Goal: Information Seeking & Learning: Learn about a topic

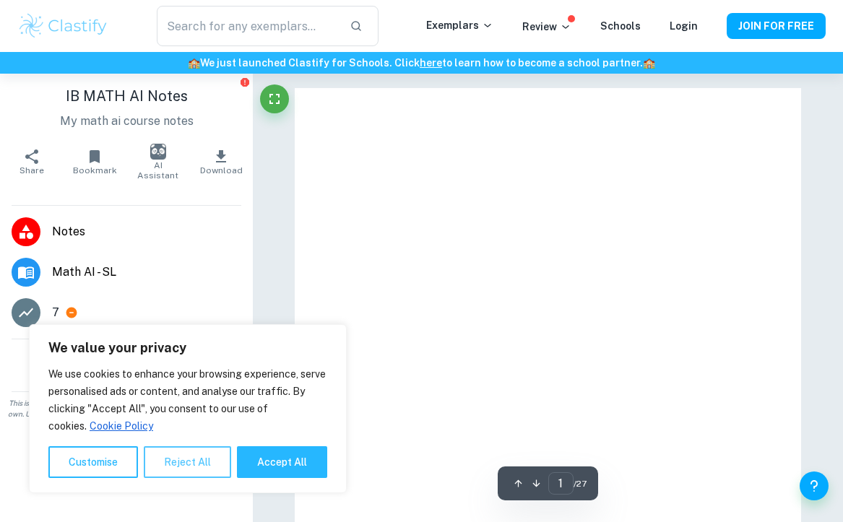
click at [167, 461] on button "Reject All" at bounding box center [187, 462] width 87 height 32
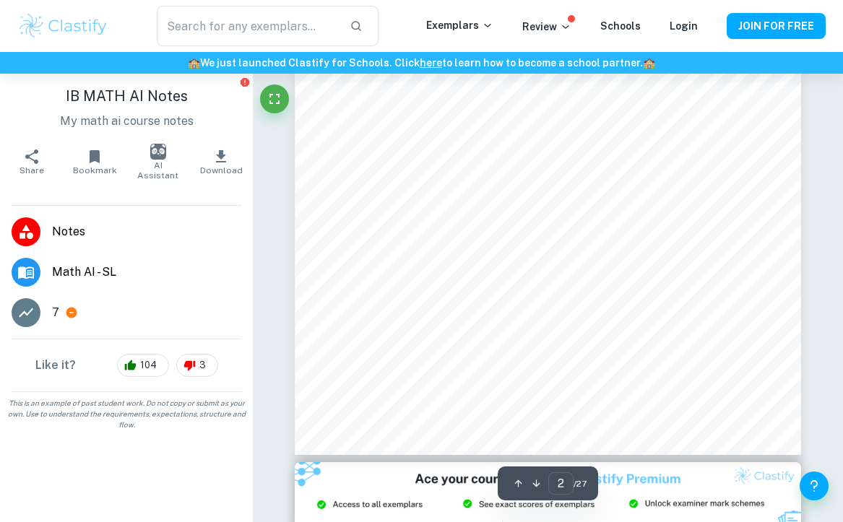
scroll to position [1154, 0]
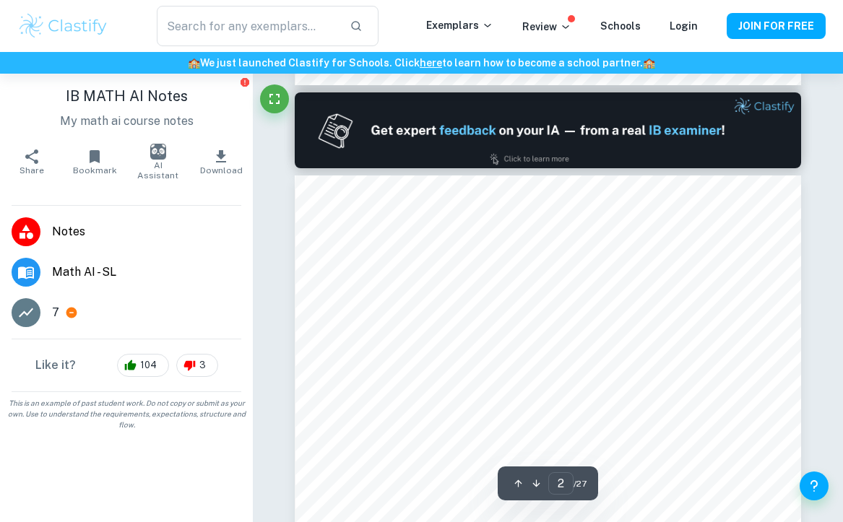
type input "1"
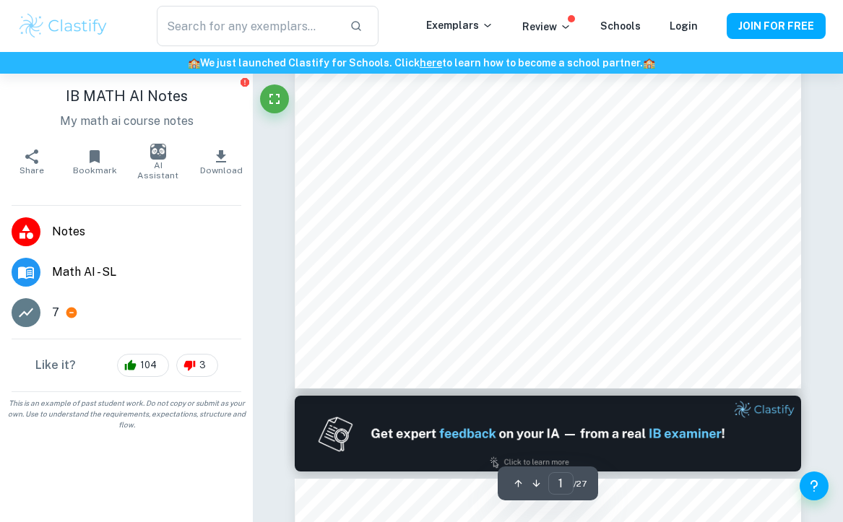
scroll to position [0, 0]
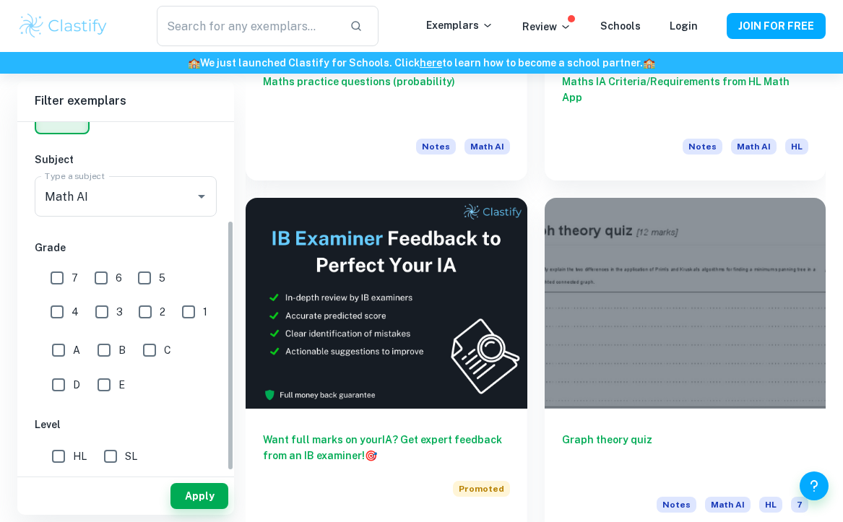
scroll to position [365, 0]
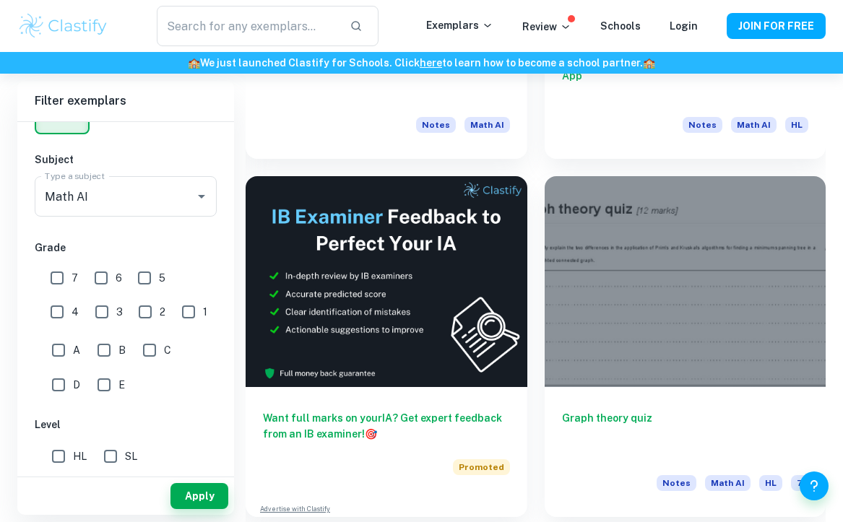
click at [116, 453] on input "SL" at bounding box center [110, 456] width 29 height 29
checkbox input "true"
click at [217, 503] on button "Apply" at bounding box center [199, 496] width 58 height 26
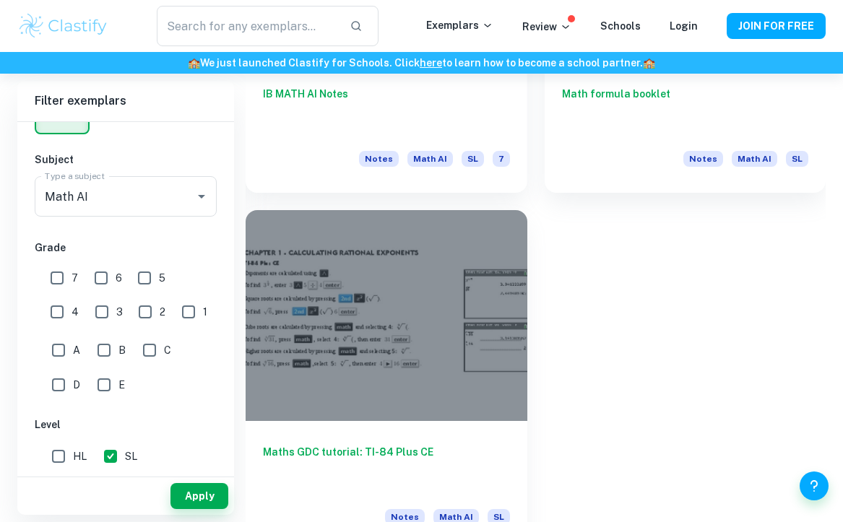
scroll to position [2152, 0]
